Goal: Information Seeking & Learning: Check status

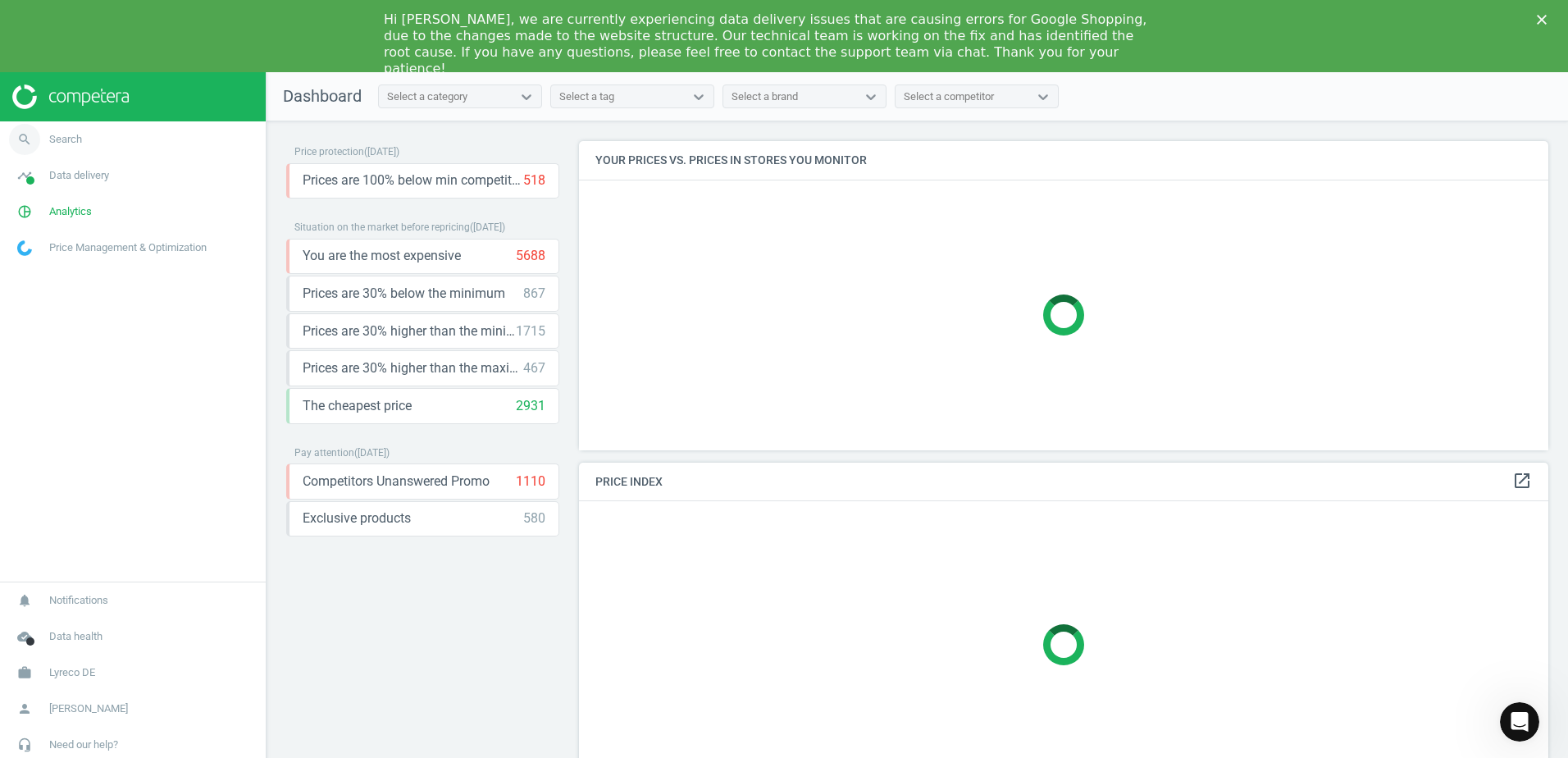
click at [125, 139] on link "search Search" at bounding box center [133, 139] width 266 height 37
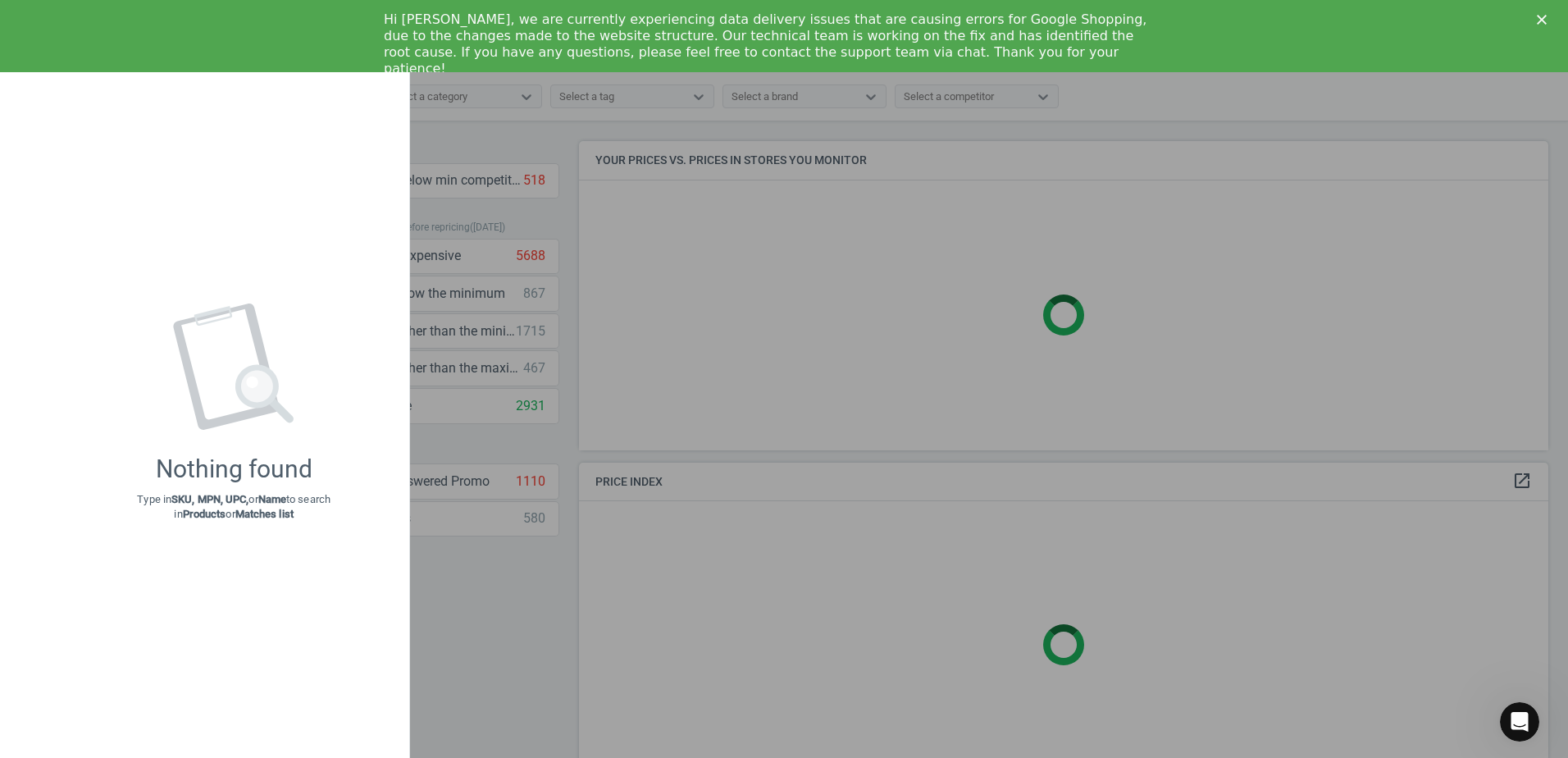
click at [459, 187] on div at bounding box center [784, 379] width 1568 height 758
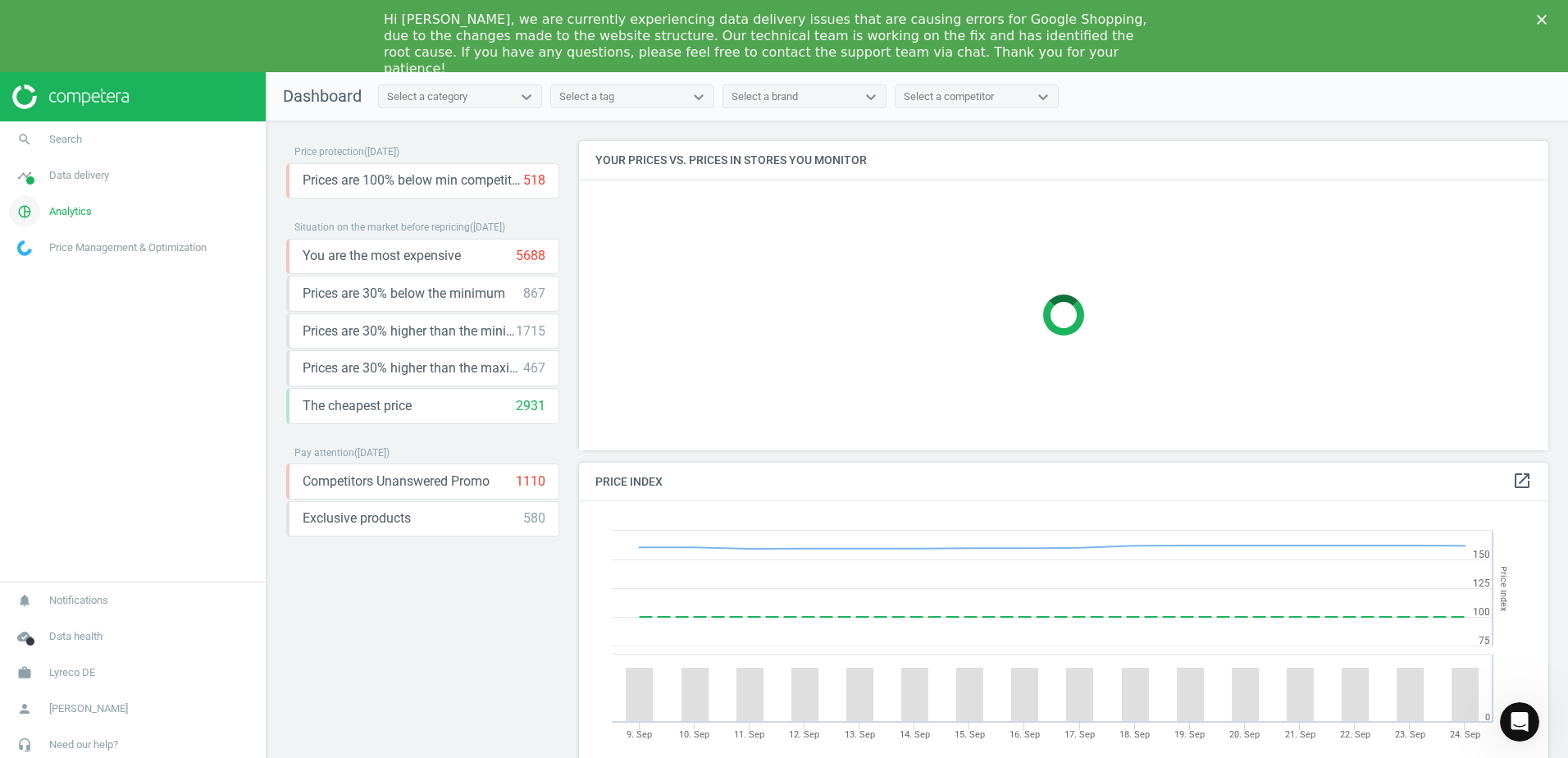
click at [122, 199] on link "pie_chart_outlined Analytics" at bounding box center [133, 212] width 266 height 37
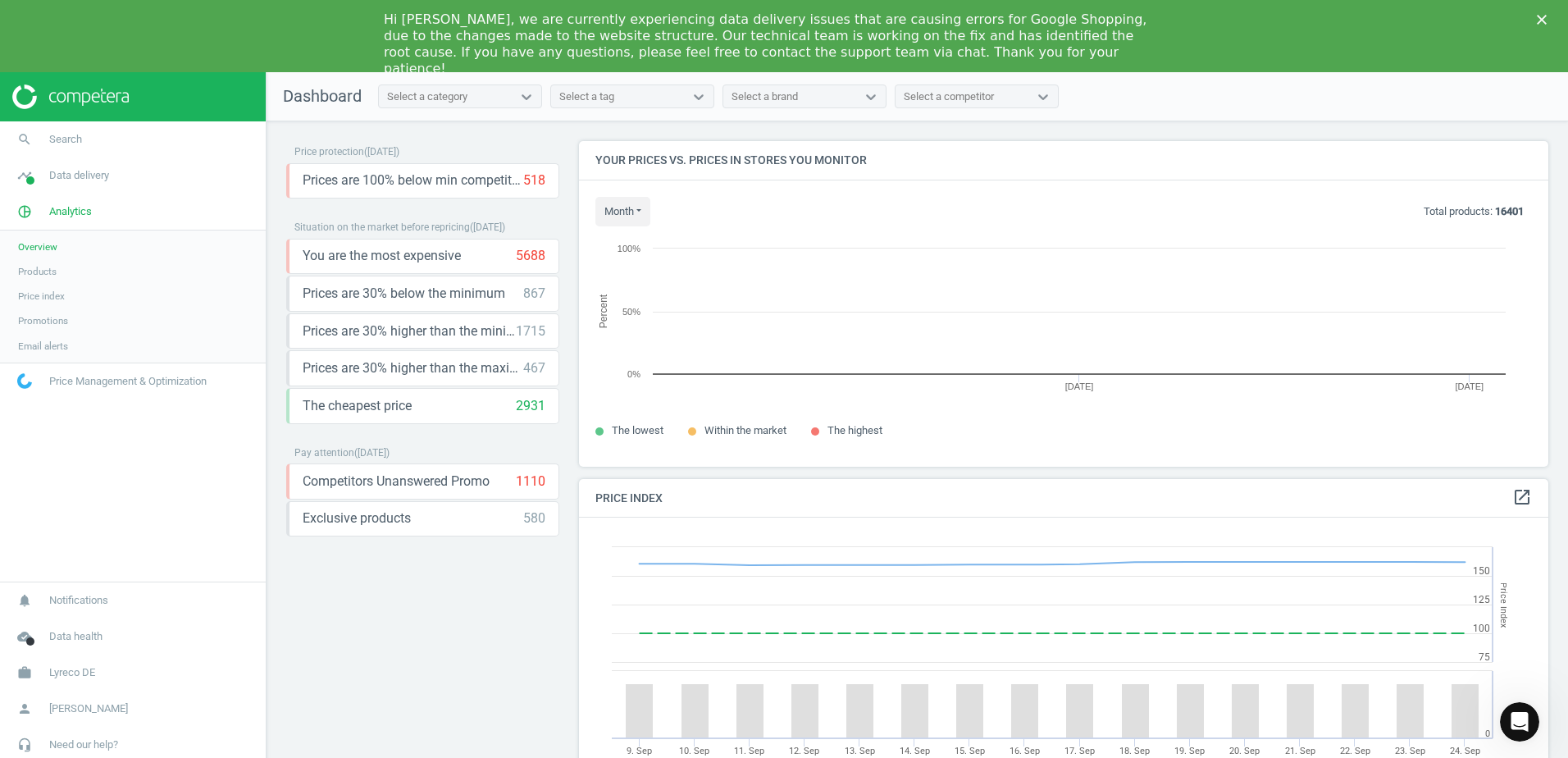
scroll to position [351, 982]
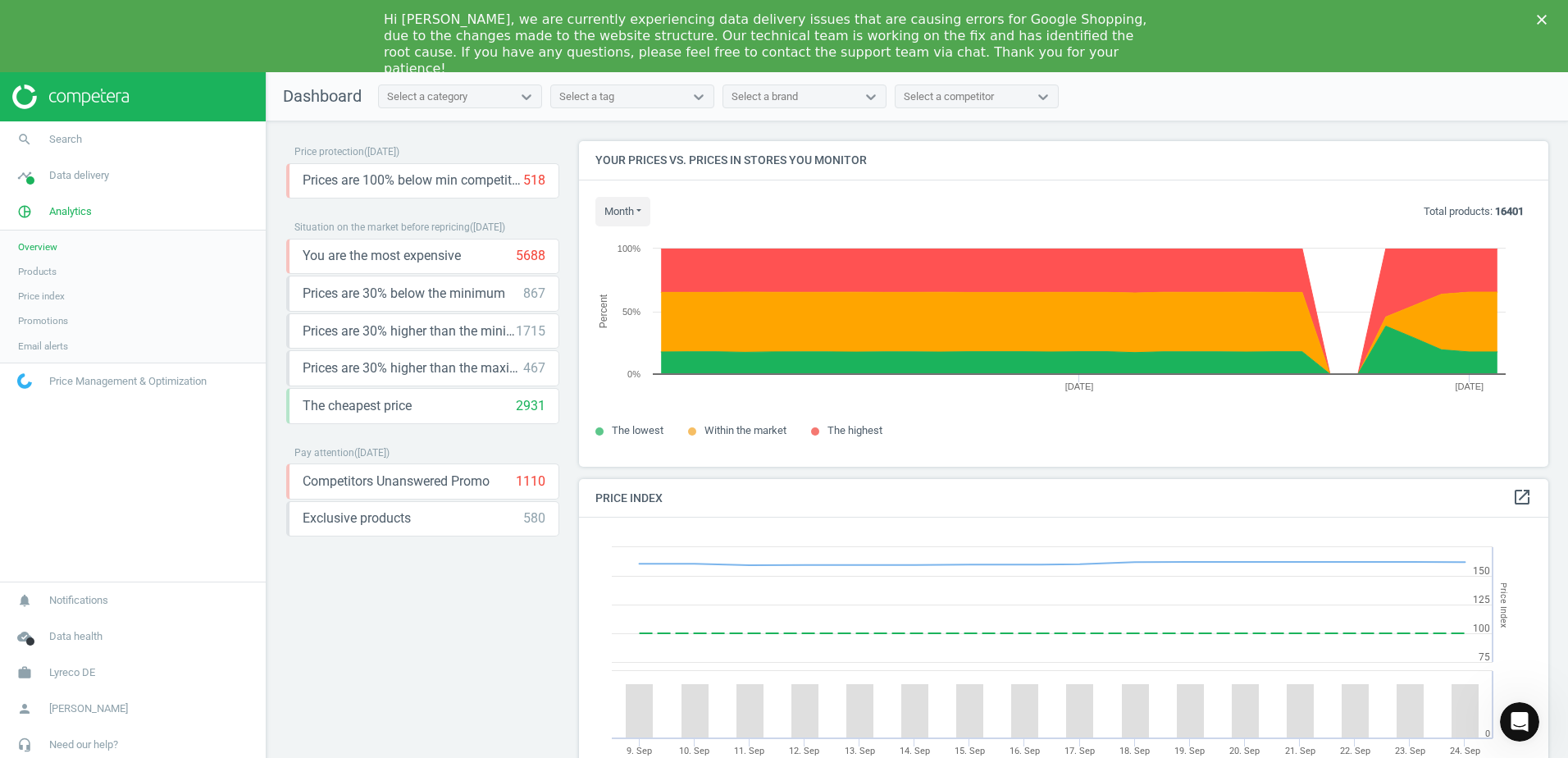
click at [54, 274] on span "Products" at bounding box center [37, 272] width 38 height 13
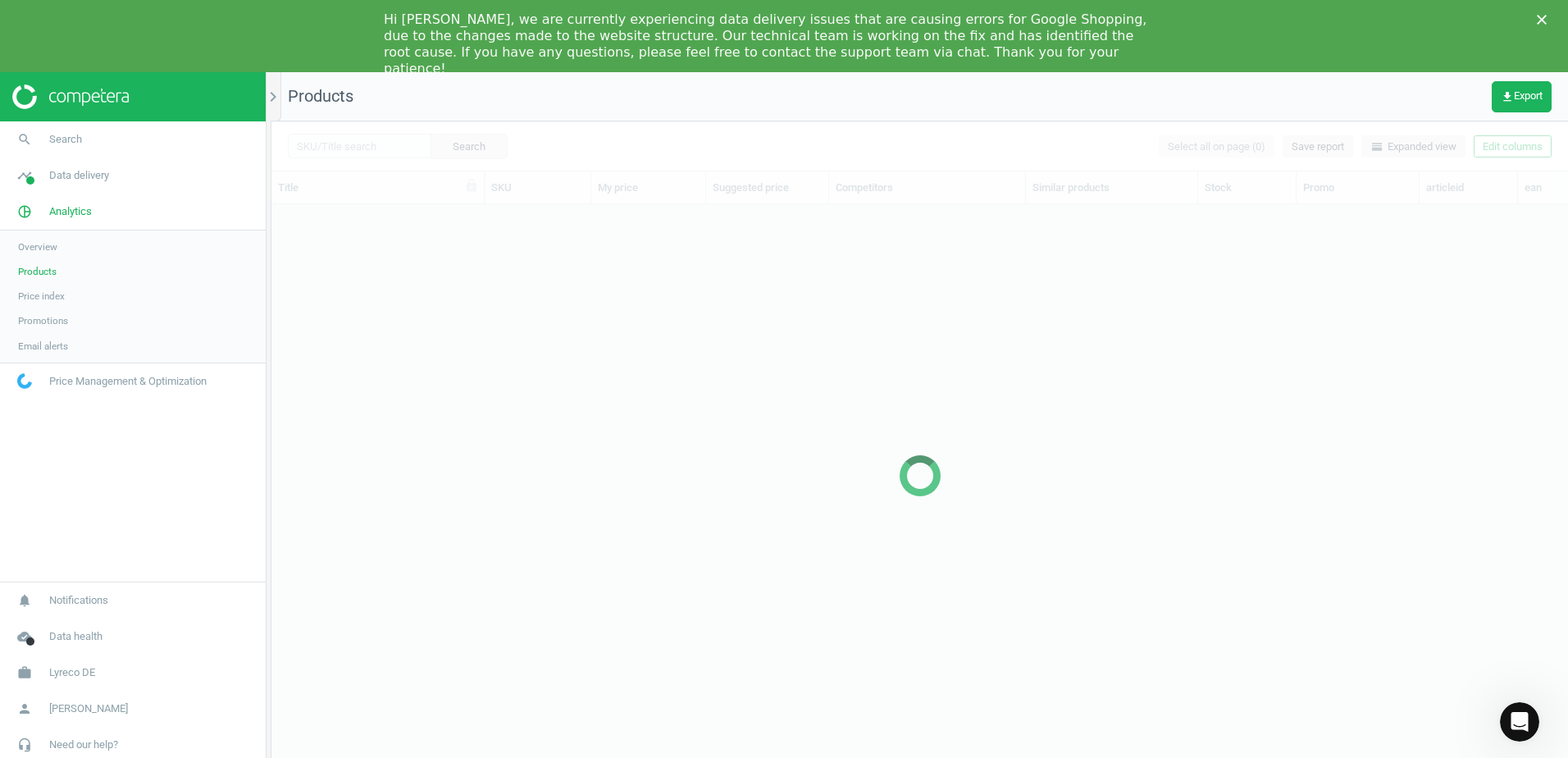
scroll to position [571, 1285]
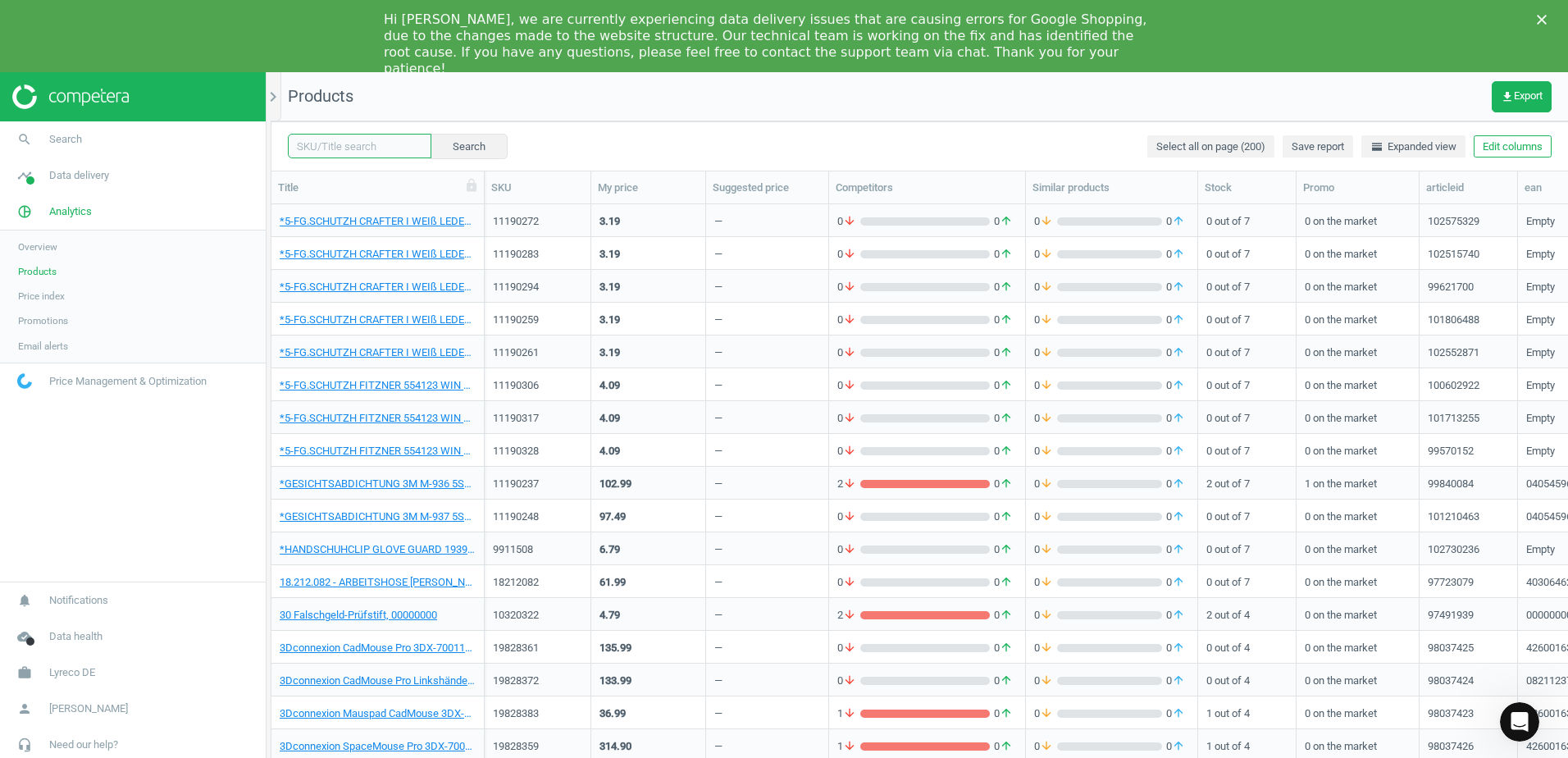
click at [336, 146] on input "text" at bounding box center [359, 146] width 143 height 25
click at [347, 263] on span "14321047" at bounding box center [352, 273] width 137 height 25
type input "14321047"
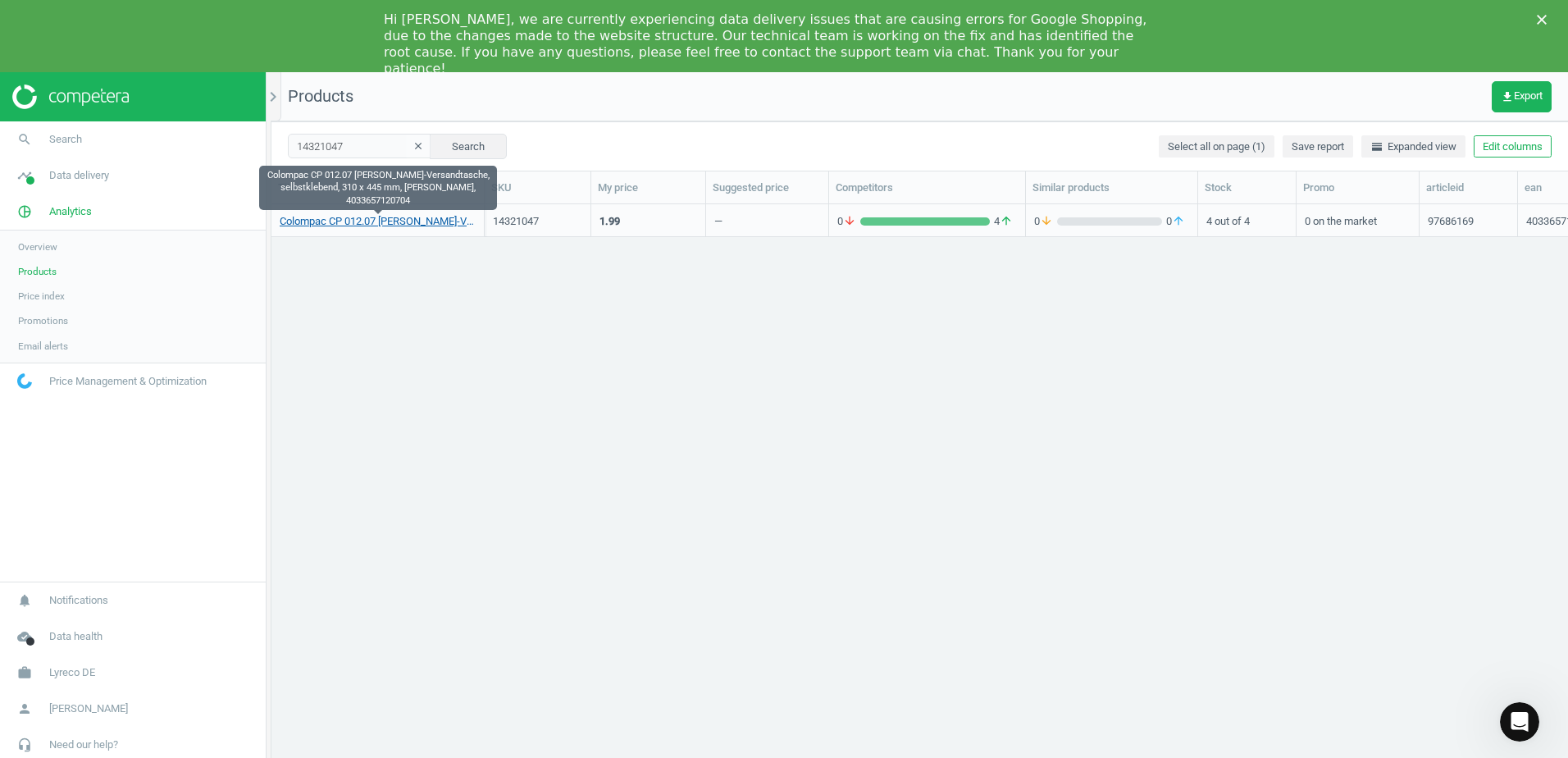
click at [391, 221] on link "Colompac CP 012.07 [PERSON_NAME]-Versandtasche, selbstklebend, 310 x 445 mm, [P…" at bounding box center [377, 221] width 196 height 14
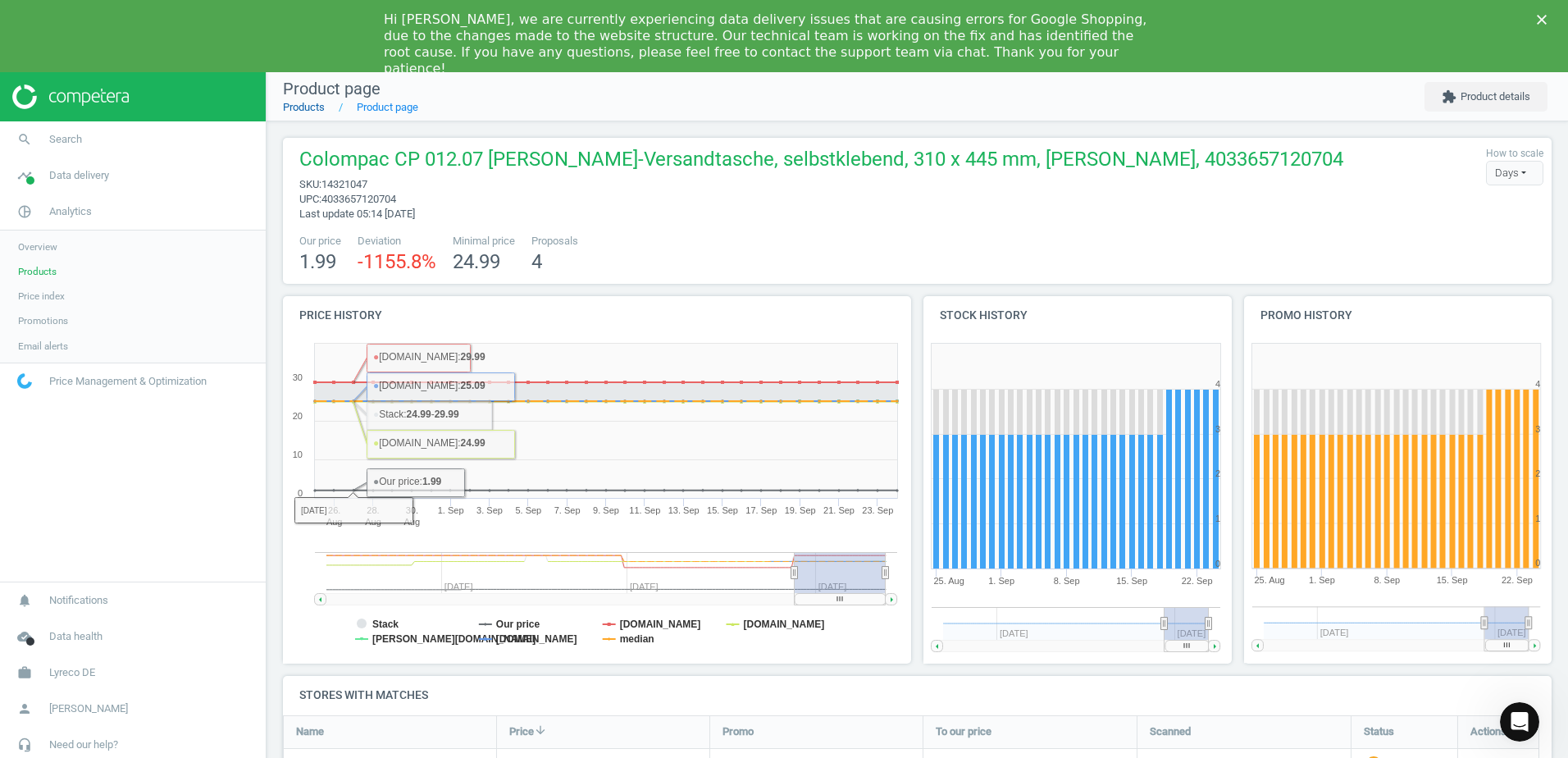
click at [317, 109] on link "Products" at bounding box center [304, 107] width 42 height 12
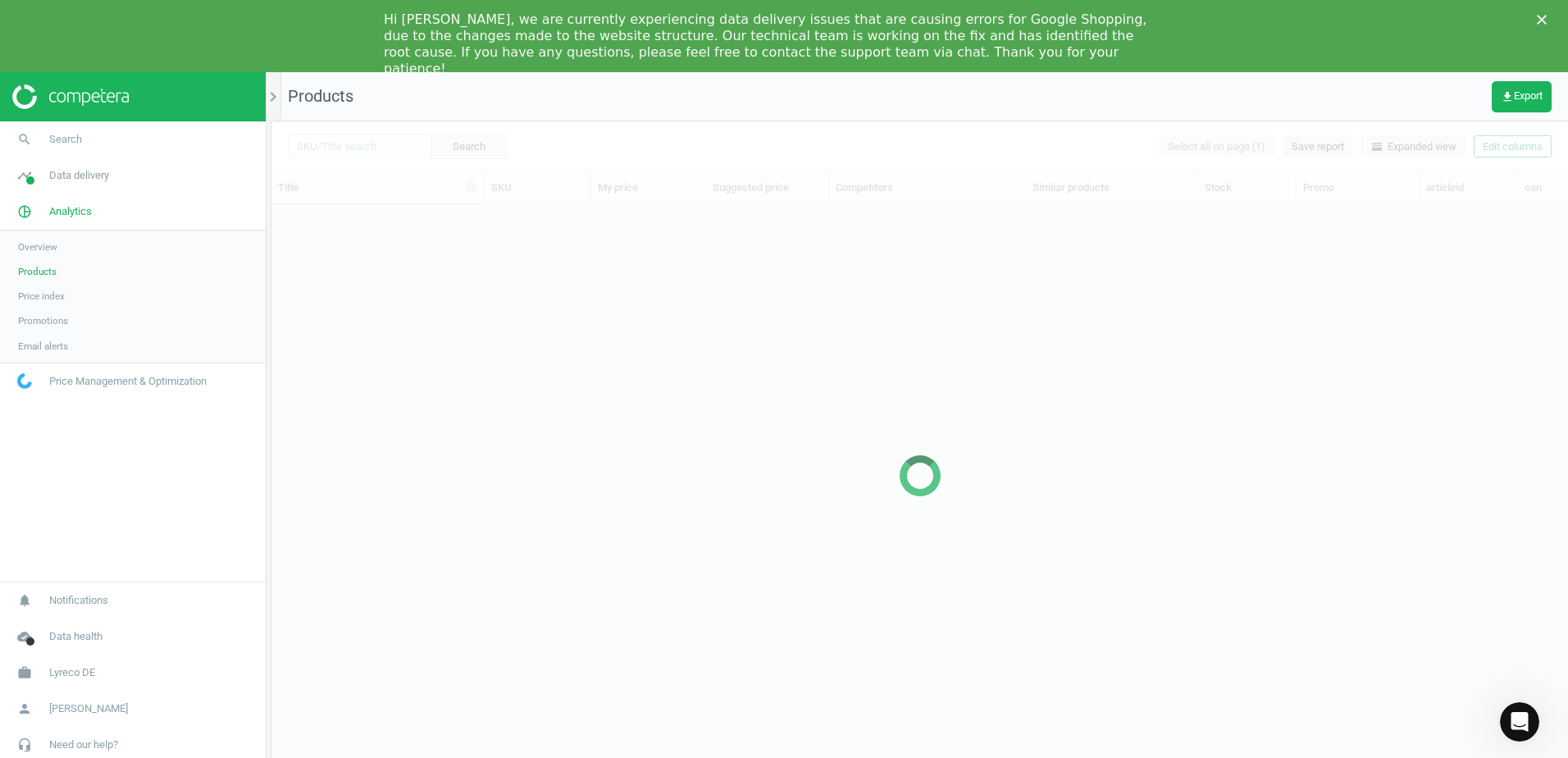
scroll to position [571, 1285]
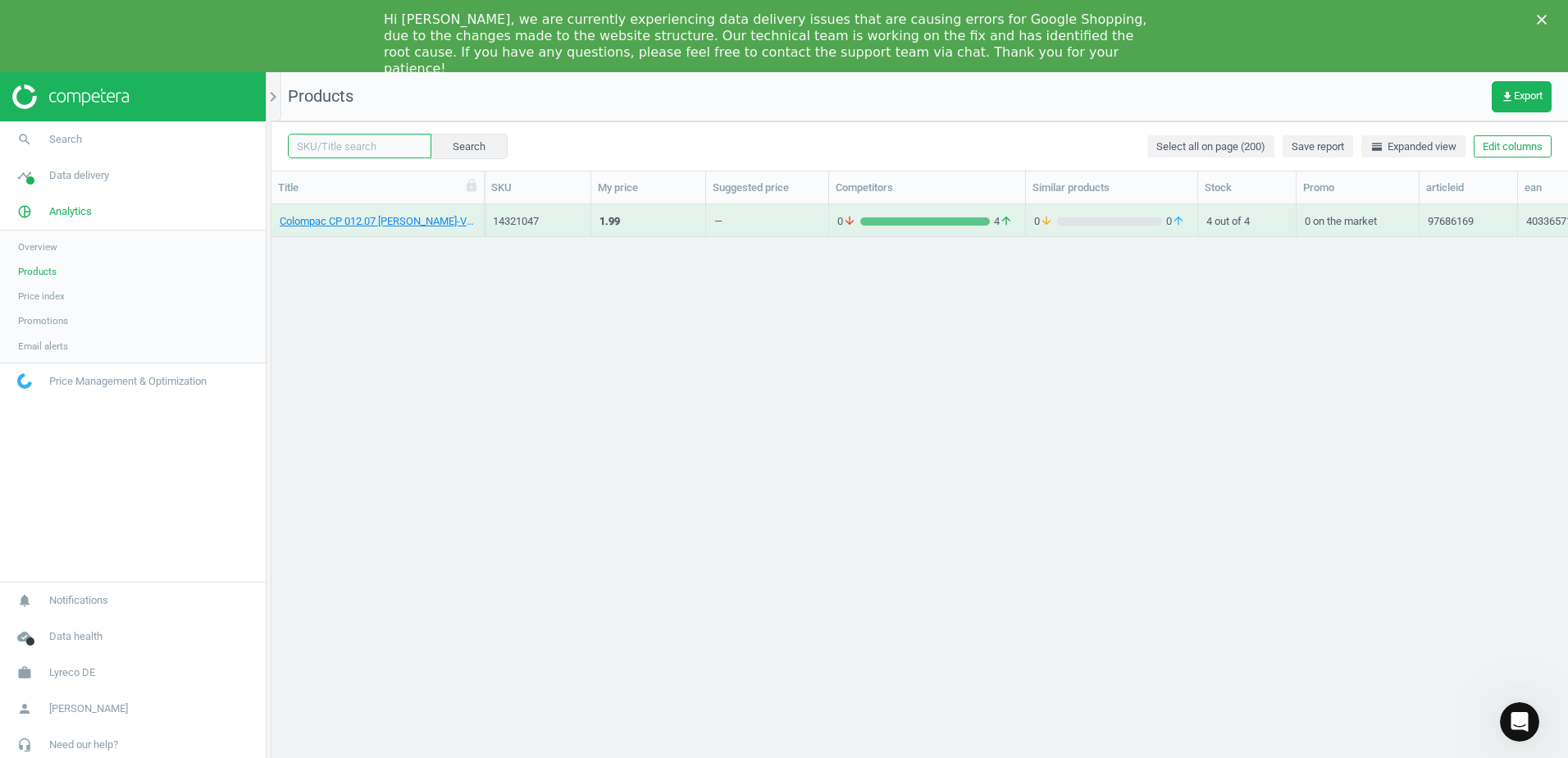
click at [386, 146] on input "text" at bounding box center [359, 146] width 143 height 25
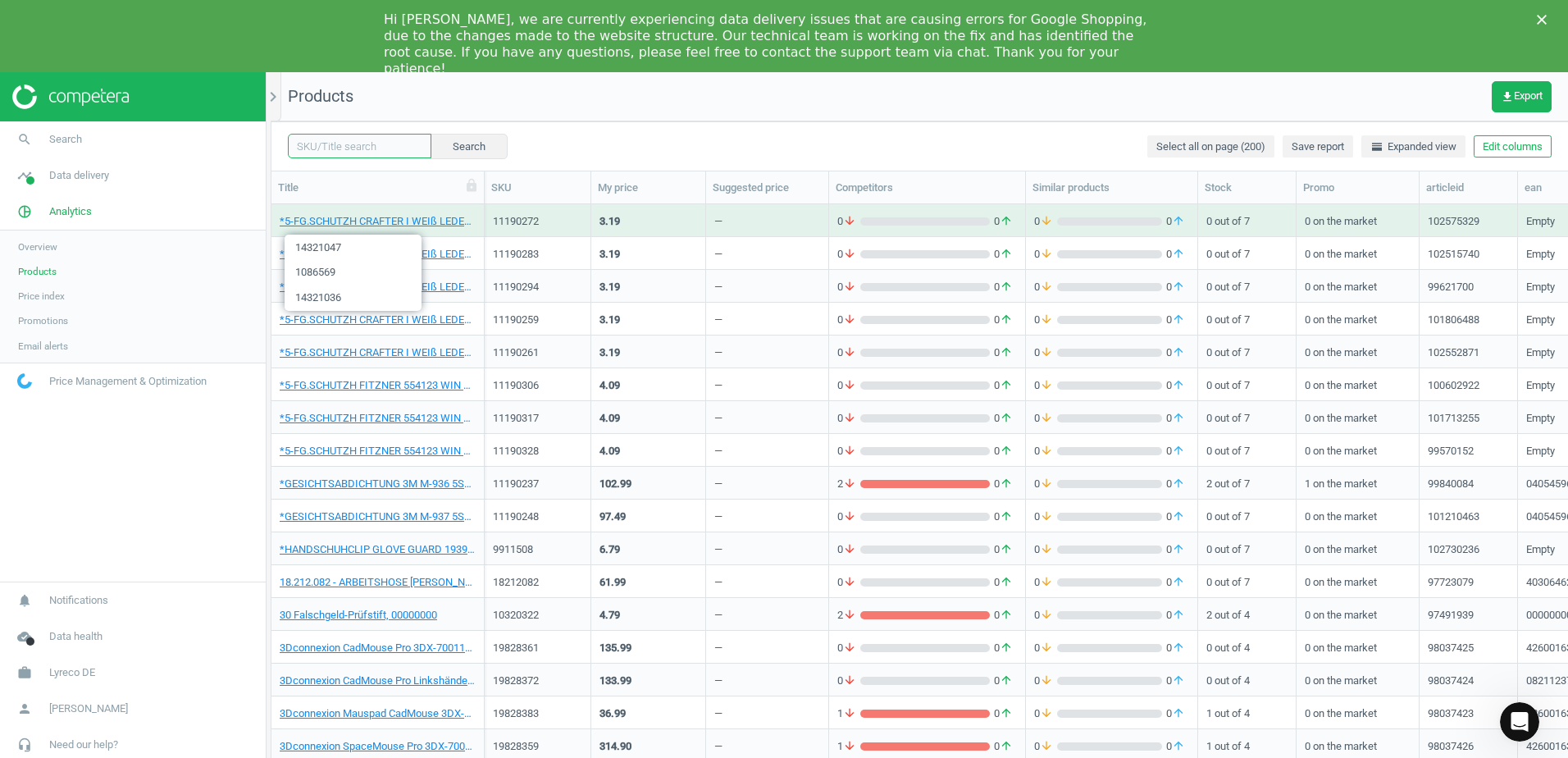
click at [386, 145] on input "text" at bounding box center [359, 146] width 143 height 25
paste input "11621909"
type input "11621909"
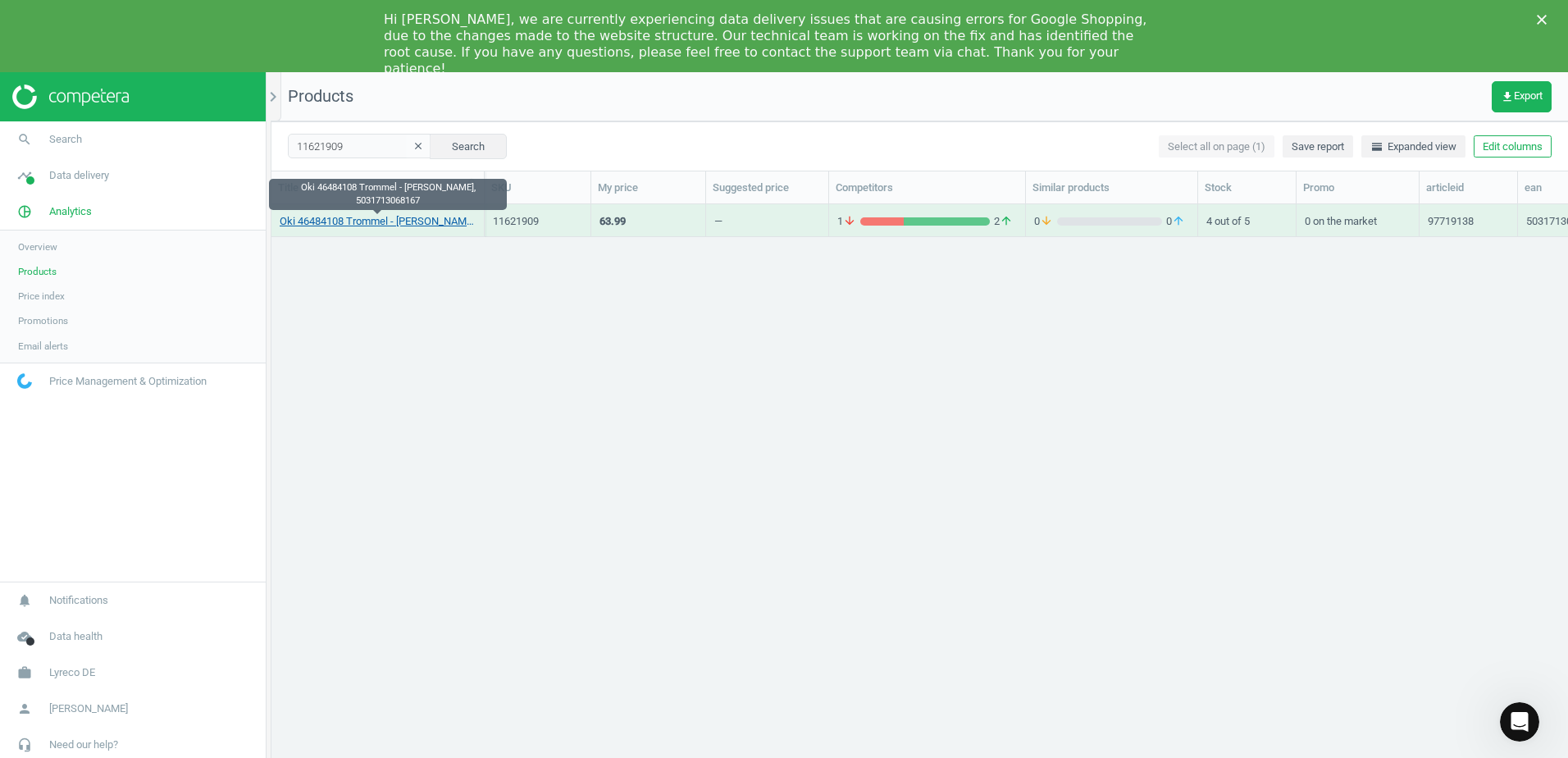
click at [373, 224] on link "Oki 46484108 Trommel - [PERSON_NAME], 5031713068167" at bounding box center [377, 221] width 196 height 14
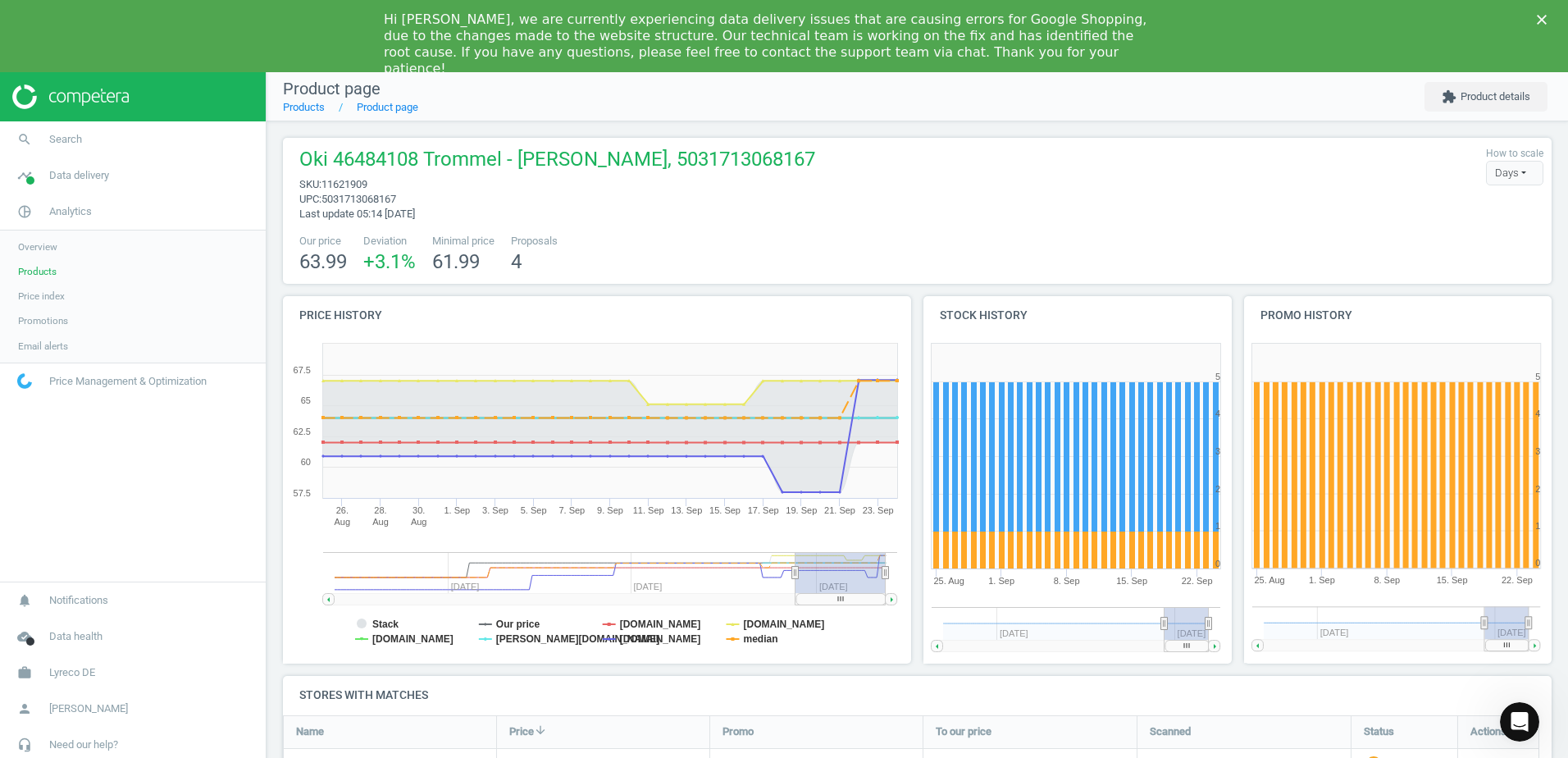
click at [713, 257] on div "Our price 63.99 Deviation +3.1 % Minimal price 61.99 Proposals 4" at bounding box center [917, 255] width 1252 height 42
drag, startPoint x: 943, startPoint y: 263, endPoint x: 931, endPoint y: 279, distance: 20.0
click at [943, 263] on div "Our price 63.99 Deviation +3.1 % Minimal price 61.99 Proposals 4" at bounding box center [917, 255] width 1252 height 42
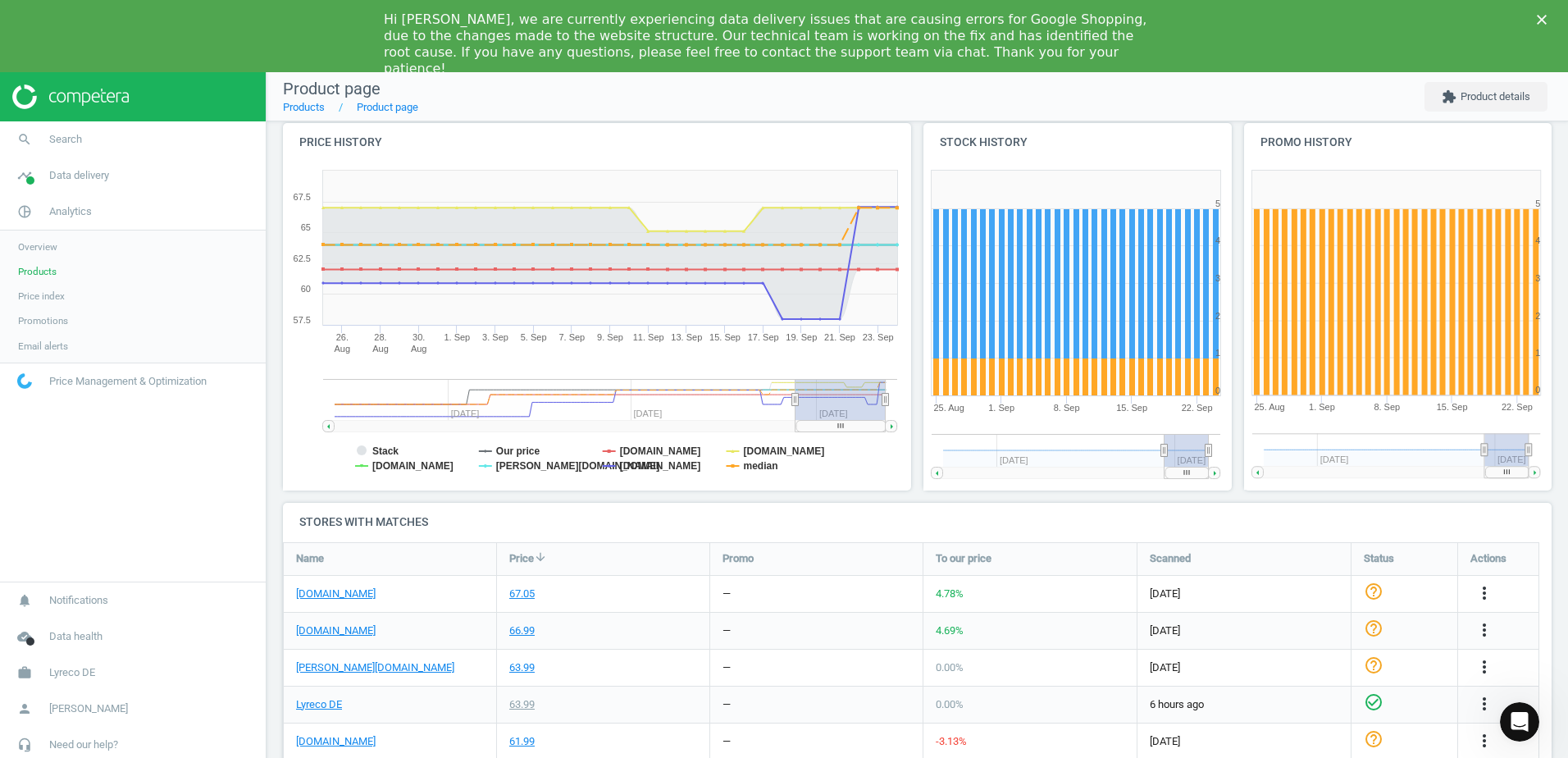
scroll to position [188, 0]
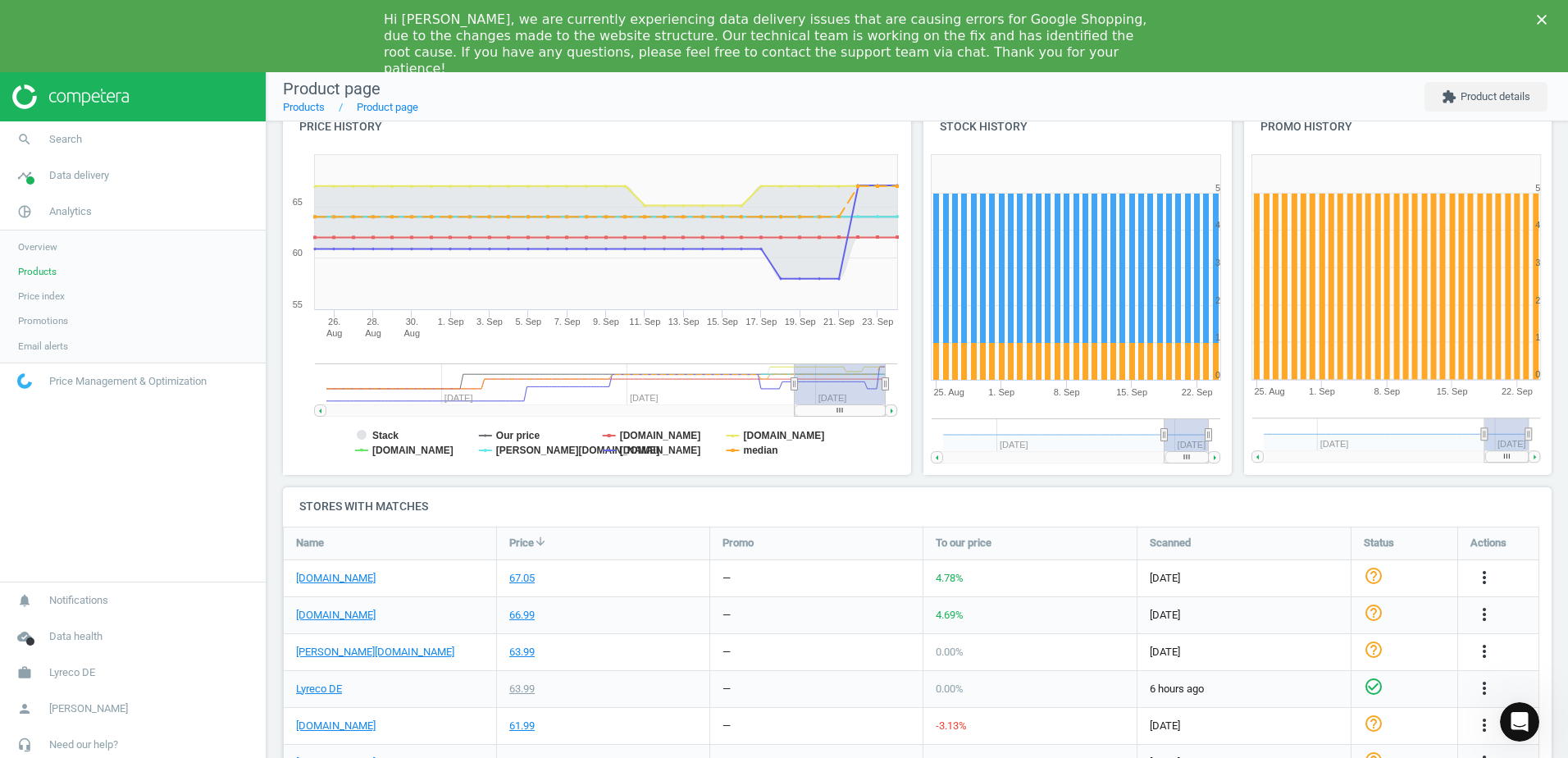
drag, startPoint x: 872, startPoint y: 408, endPoint x: 980, endPoint y: 413, distance: 108.1
click at [980, 413] on div "Price history Created with Highstock 6.2.0 Stack Our price [DOMAIN_NAME] [DOMAI…" at bounding box center [918, 298] width 1281 height 380
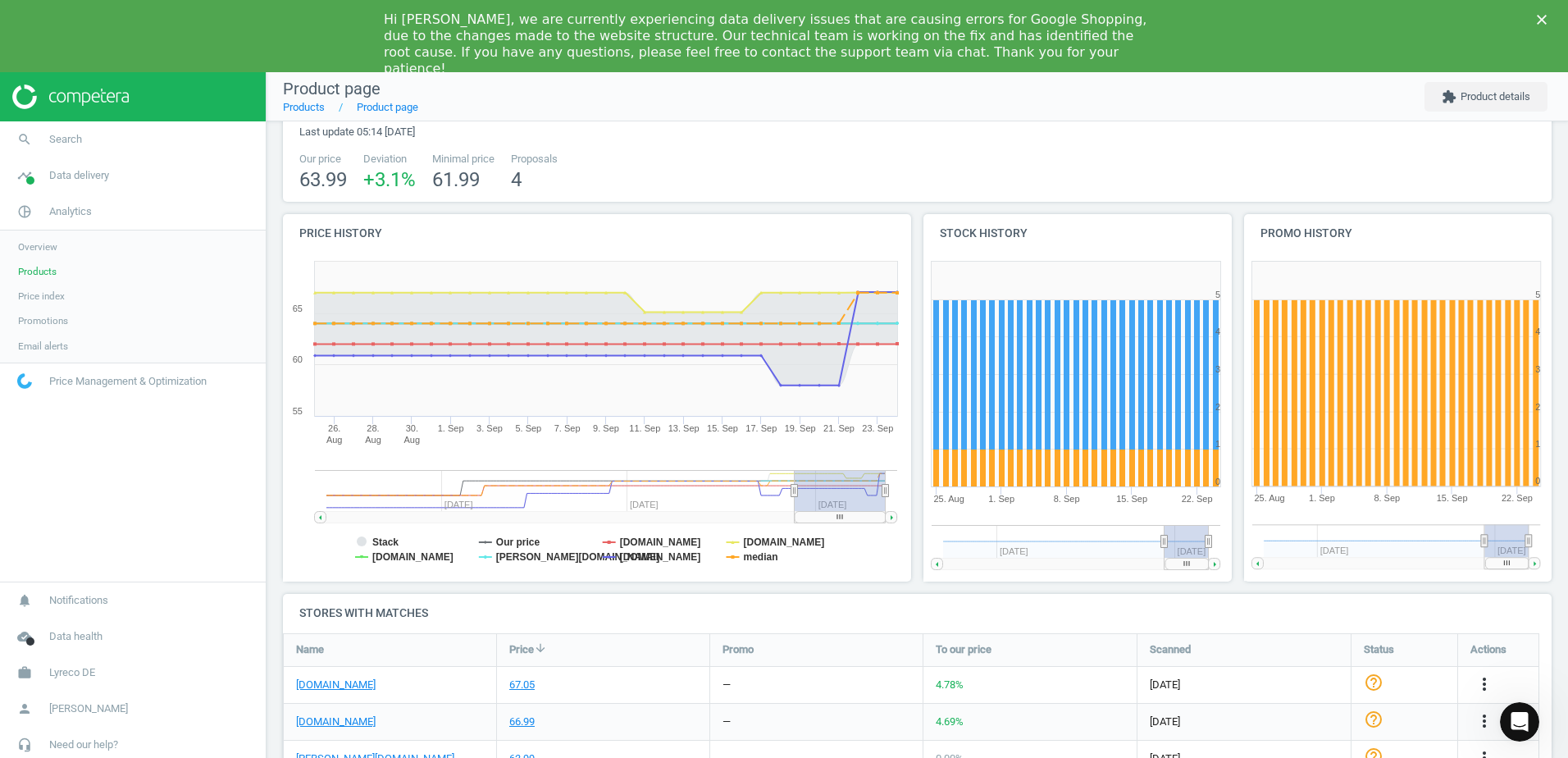
scroll to position [164, 0]
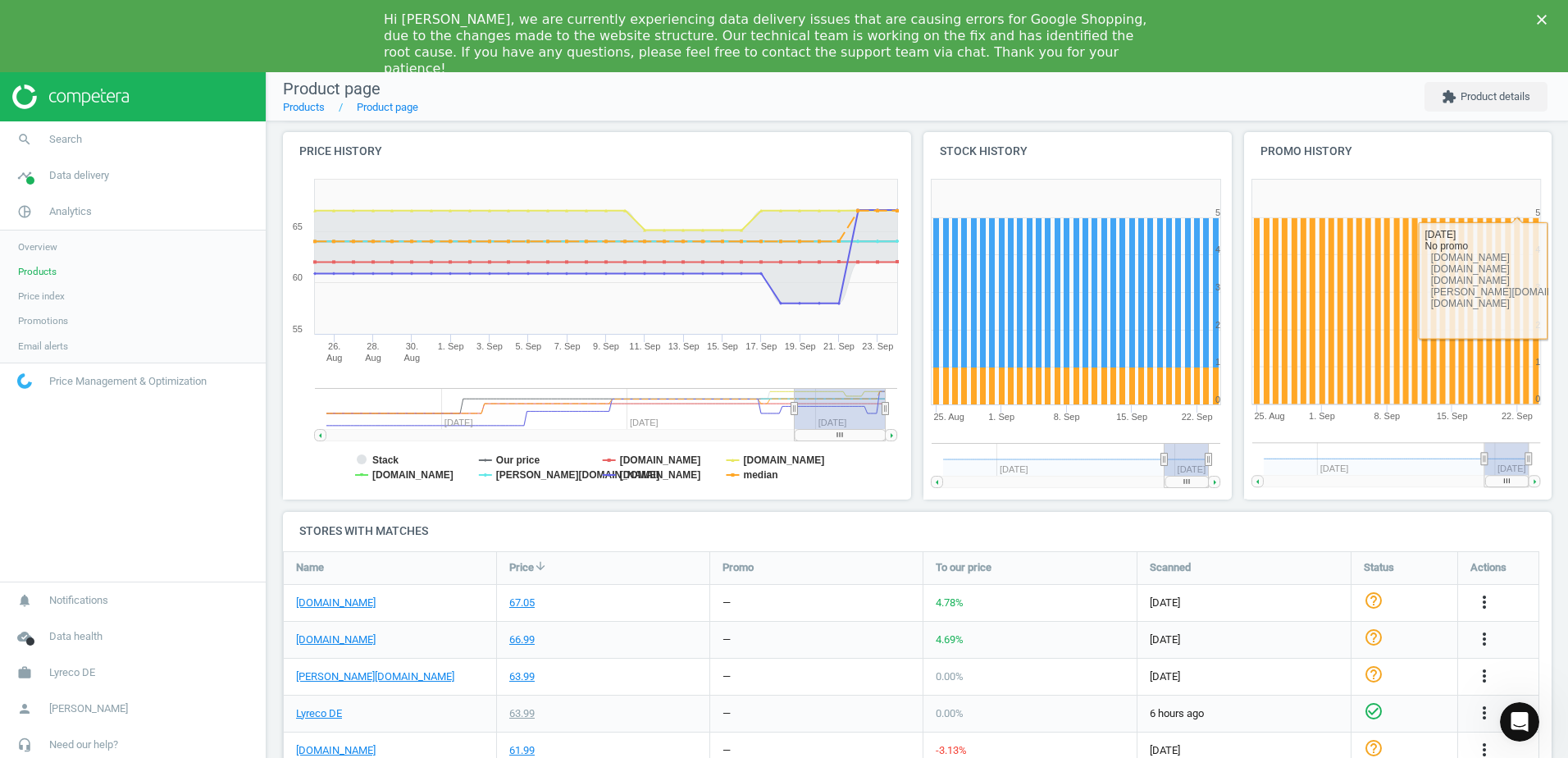
click at [1053, 143] on h4 "Stock history" at bounding box center [1077, 152] width 308 height 38
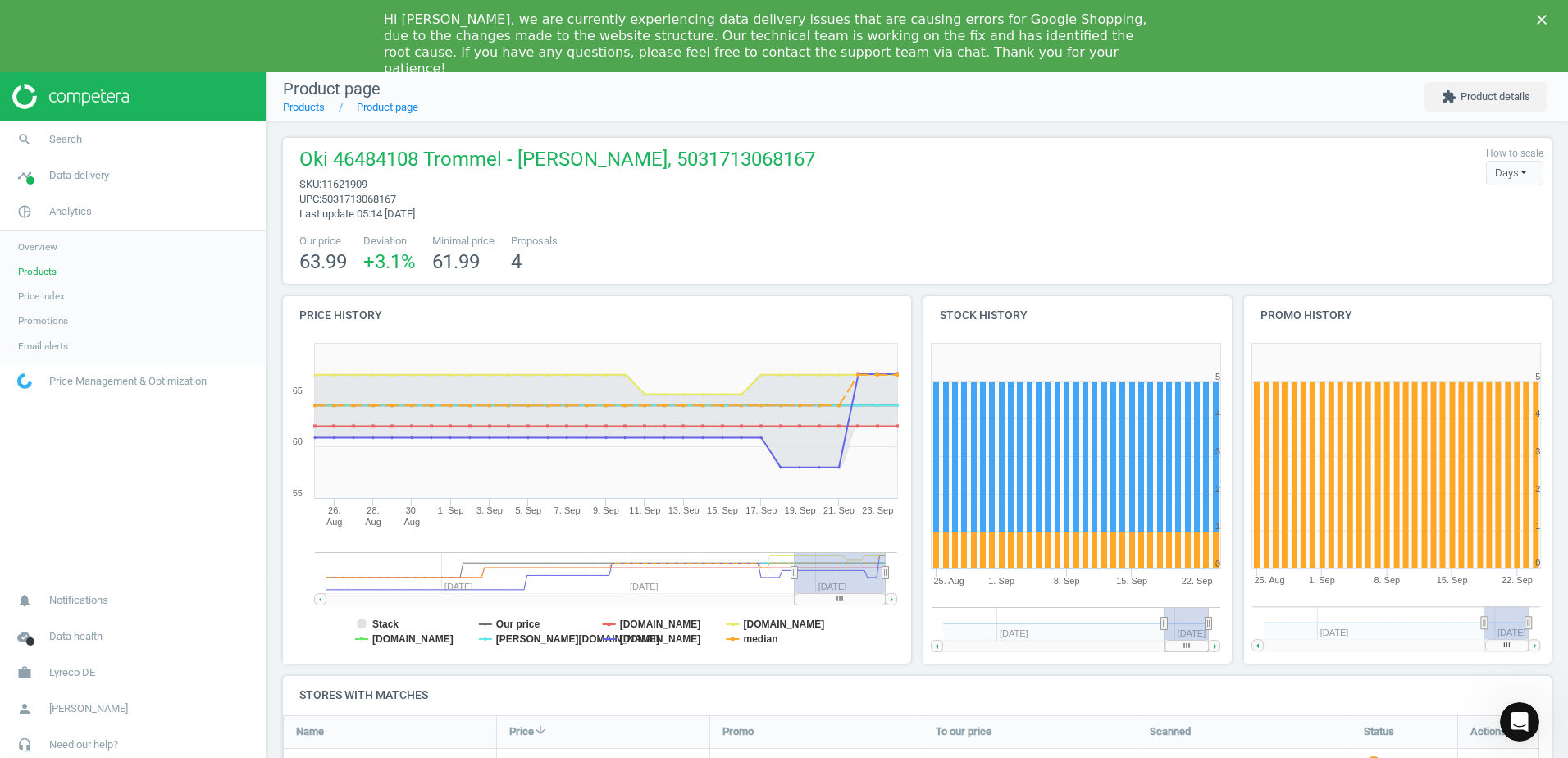
scroll to position [301, 1282]
